Goal: Task Accomplishment & Management: Use online tool/utility

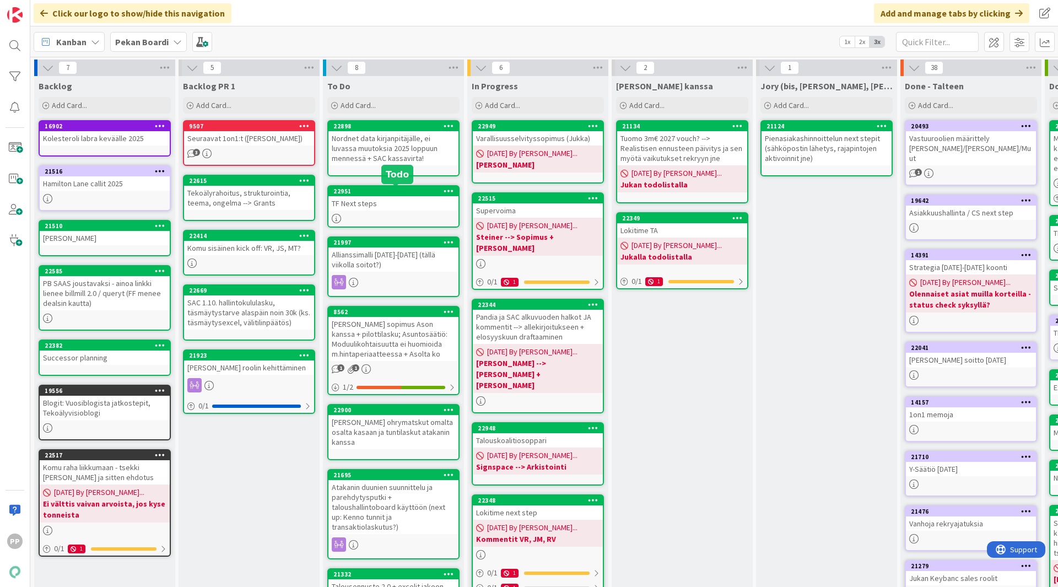
click at [370, 199] on div "TF Next steps" at bounding box center [393, 203] width 130 height 14
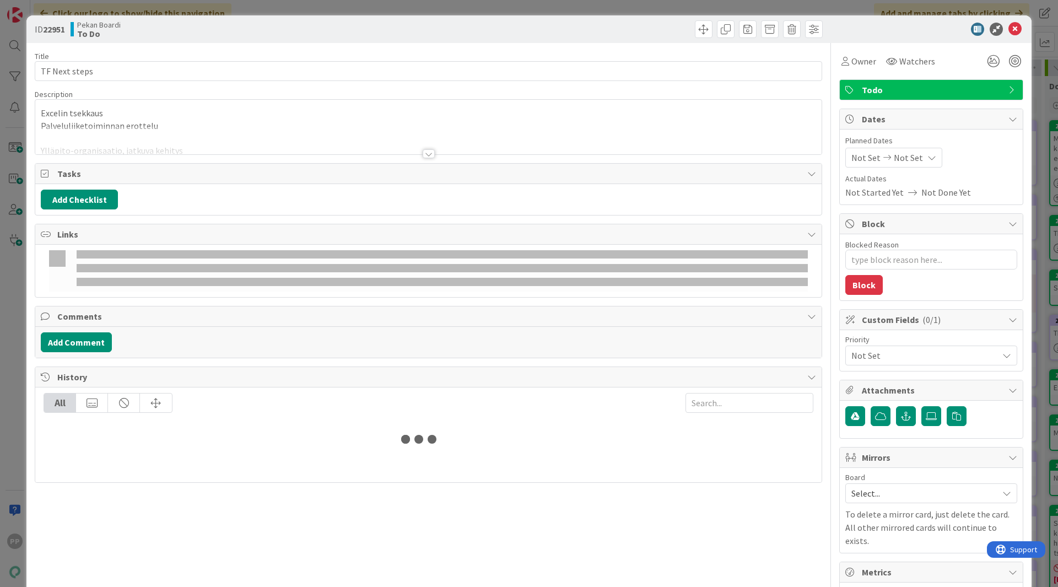
type textarea "x"
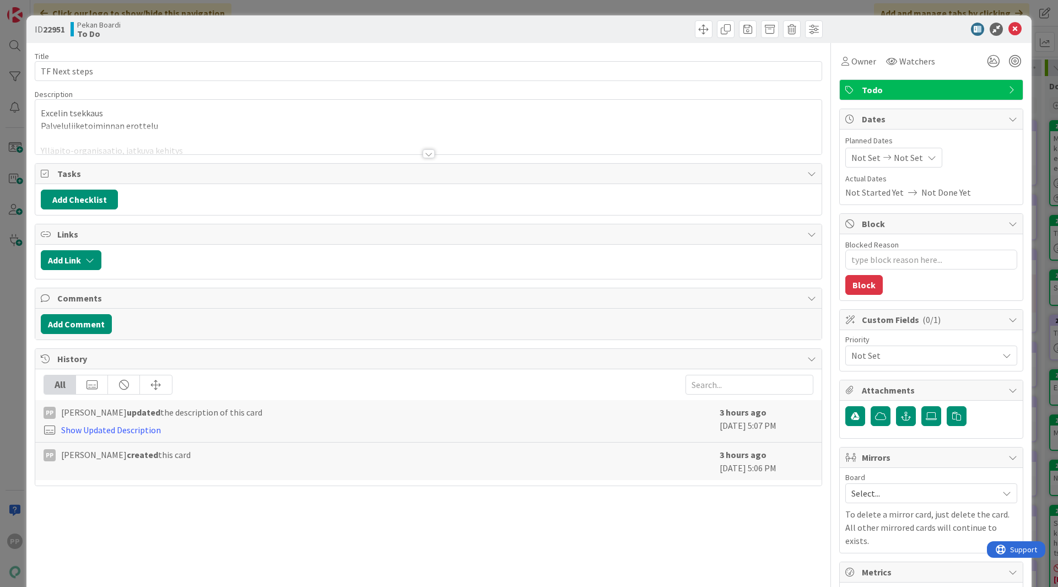
click at [185, 121] on p "Palveluliiketoiminnan erottelu" at bounding box center [428, 126] width 775 height 13
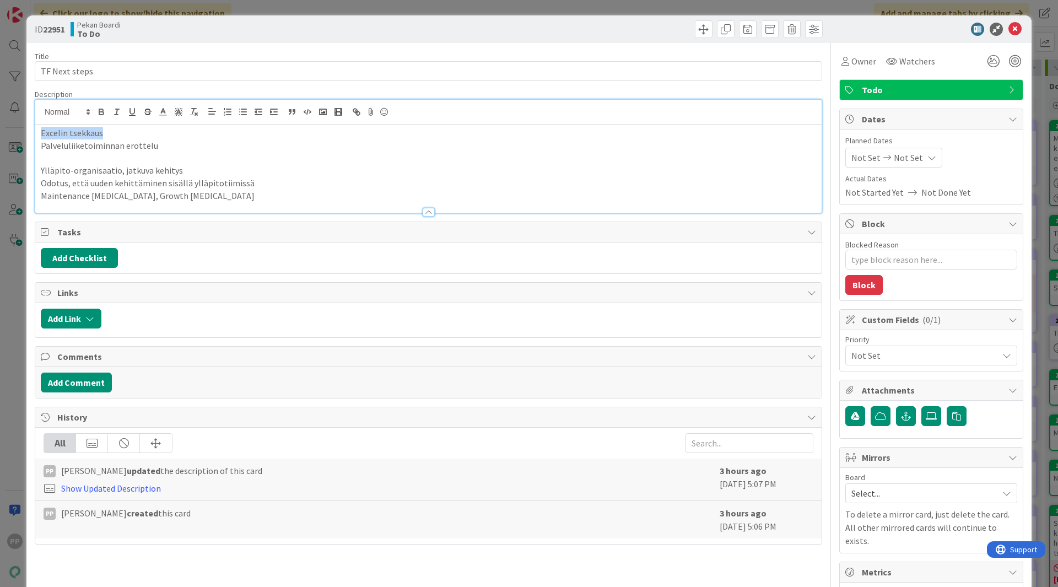
drag, startPoint x: 181, startPoint y: 131, endPoint x: 0, endPoint y: 124, distance: 180.9
click at [0, 124] on div "ID 22951 Pekan Boardi To Do Title 13 / 128 TF Next steps Description Excelin ts…" at bounding box center [529, 293] width 1058 height 587
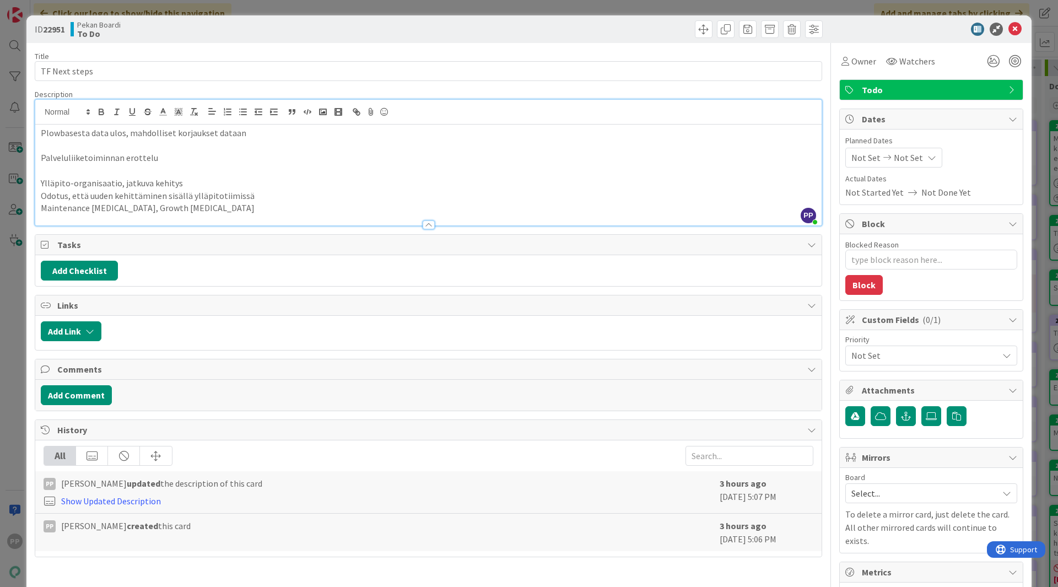
click at [66, 48] on div "Title 13 / 128 TF Next steps Description PP [PERSON_NAME] just joined Plowbases…" at bounding box center [428, 406] width 787 height 727
click at [141, 37] on div "Pekan Boardi To Do" at bounding box center [248, 29] width 355 height 18
click at [180, 6] on div "ID 22951 Pekan Boardi To Do Title 13 / 128 TF Next steps Description PP [PERSON…" at bounding box center [529, 293] width 1058 height 587
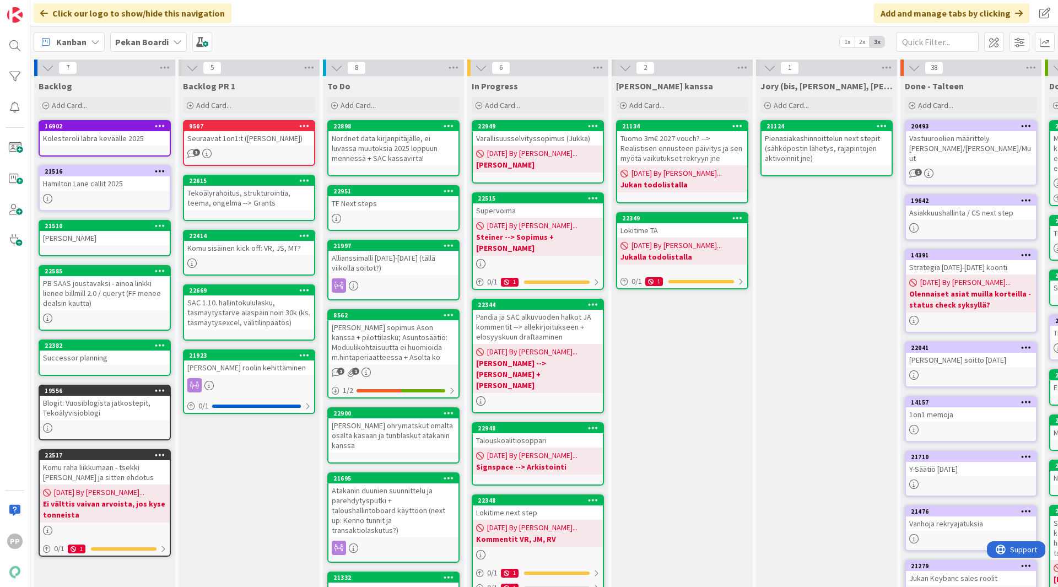
click at [707, 449] on div "[PERSON_NAME] kanssa Add Card... 21134 Tuomo 3m€ 2027 vouch? --> Realistisen en…" at bounding box center [682, 420] width 141 height 688
click at [329, 8] on div "Click our logo to show/hide this navigation Add and manage tabs by clicking" at bounding box center [544, 13] width 1028 height 26
click at [381, 202] on div "TF Next steps" at bounding box center [393, 203] width 130 height 14
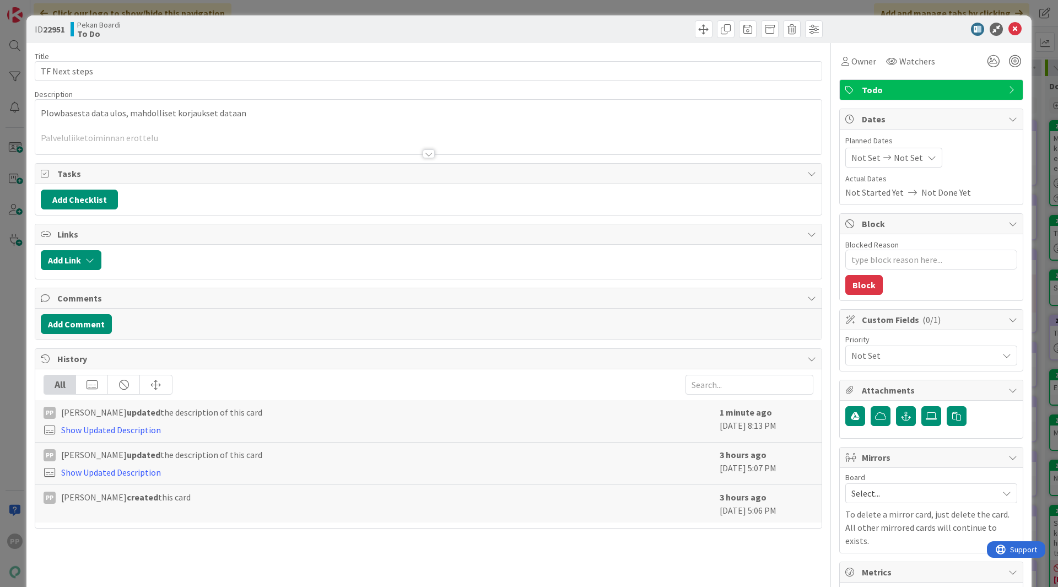
click at [344, 137] on div at bounding box center [428, 140] width 786 height 28
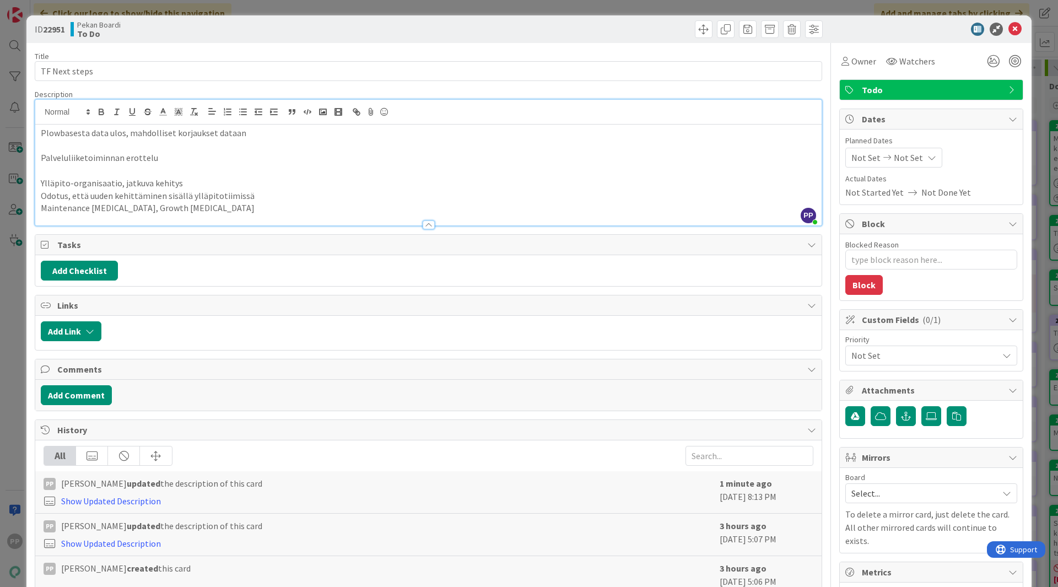
click at [288, 168] on p at bounding box center [428, 170] width 775 height 13
click at [303, 35] on div "Pekan Boardi To Do" at bounding box center [248, 29] width 355 height 18
click at [70, 152] on p "Palveluliiketoiminnan erottelu" at bounding box center [428, 158] width 775 height 13
click at [41, 133] on p "Plowbasesta data ulos, mahdolliset korjaukset dataan" at bounding box center [428, 133] width 775 height 13
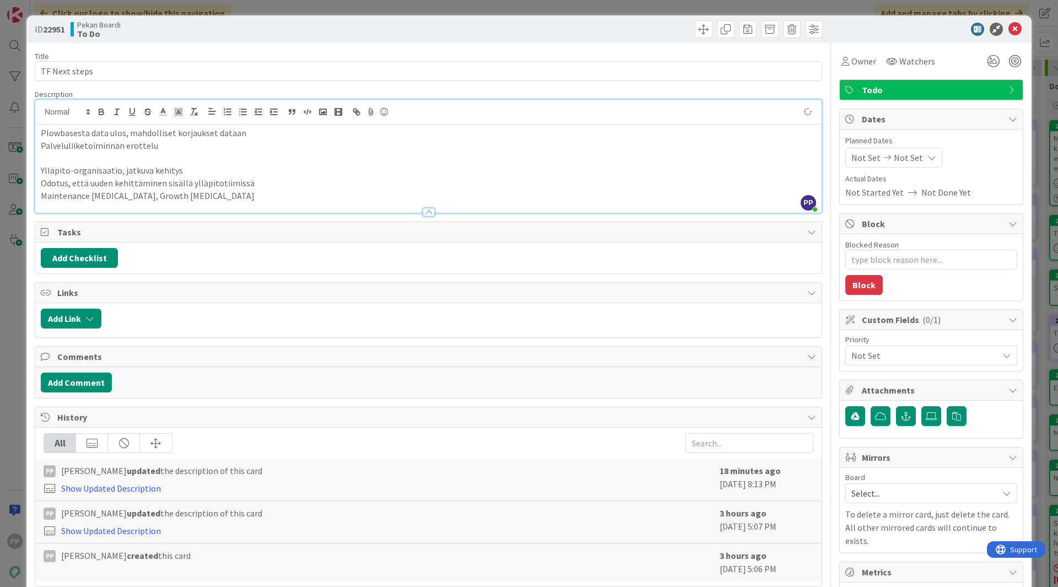
type textarea "x"
click at [76, 84] on div "Title 13 / 128 TF Next steps Description PP [PERSON_NAME] joined 17 m ago Plowb…" at bounding box center [428, 406] width 787 height 727
click at [138, 50] on div "Title 13 / 128 TF Next steps Description PP [PERSON_NAME] joined 17 m ago Plowb…" at bounding box center [428, 406] width 787 height 727
click at [257, 6] on div "ID 22951 Pekan Boardi To Do Title 13 / 128 TF Next steps Description PP [PERSON…" at bounding box center [529, 293] width 1058 height 587
